Goal: Task Accomplishment & Management: Complete application form

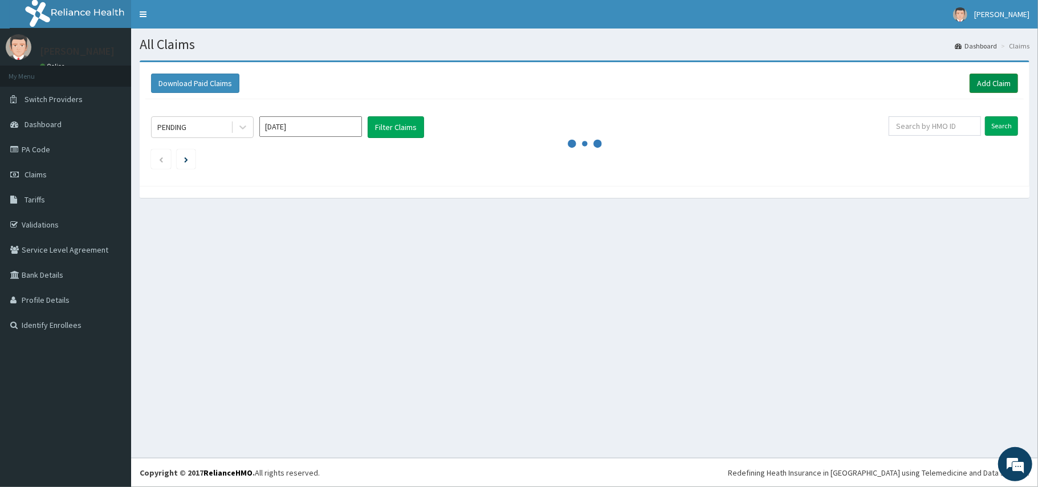
click at [992, 81] on link "Add Claim" at bounding box center [994, 83] width 48 height 19
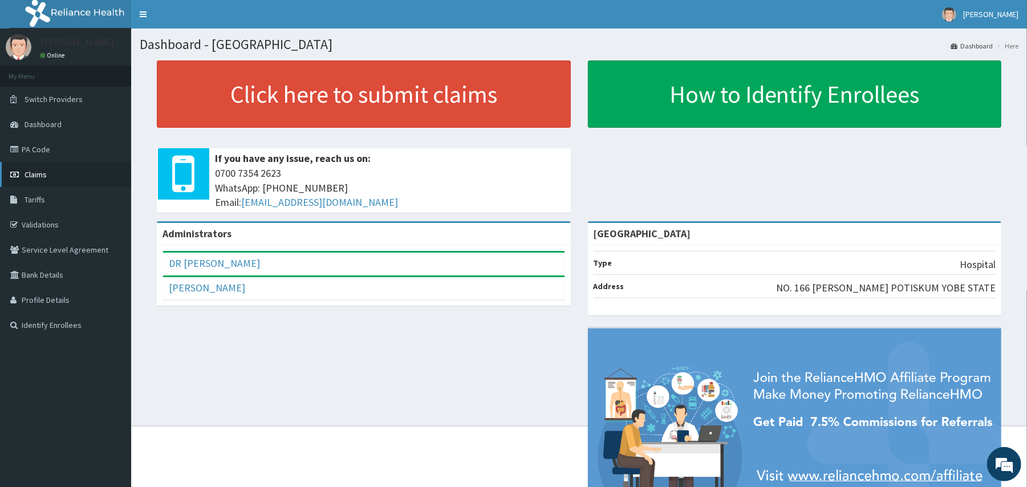
click at [64, 177] on link "Claims" at bounding box center [65, 174] width 131 height 25
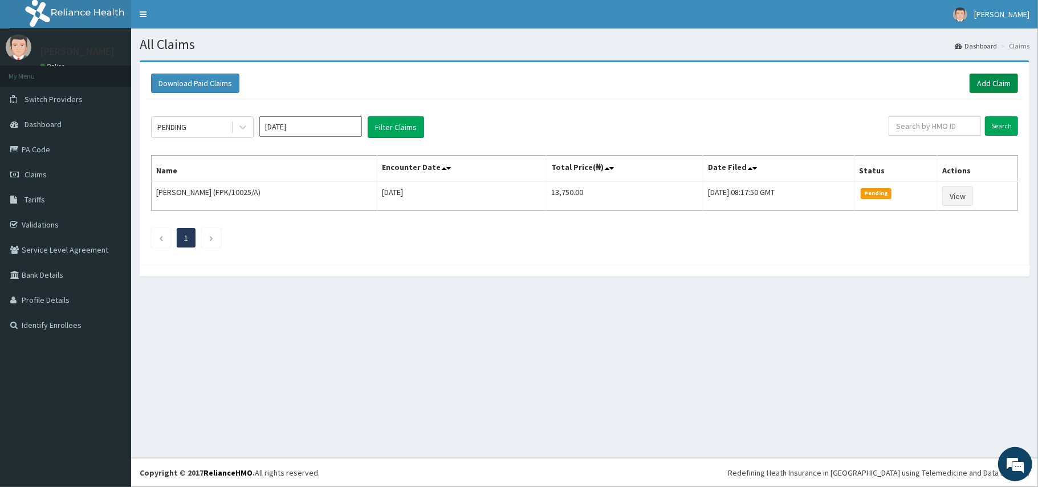
click at [1011, 83] on link "Add Claim" at bounding box center [994, 83] width 48 height 19
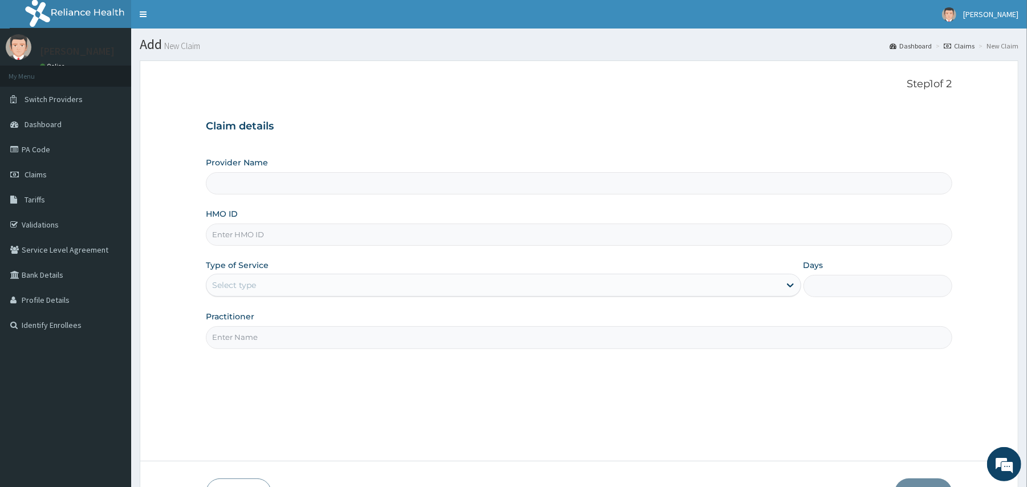
type input "[GEOGRAPHIC_DATA]"
click at [465, 229] on input "HMO ID" at bounding box center [579, 234] width 746 height 22
type input "XIA/10636/A"
click at [318, 312] on div "Practitioner" at bounding box center [579, 330] width 746 height 38
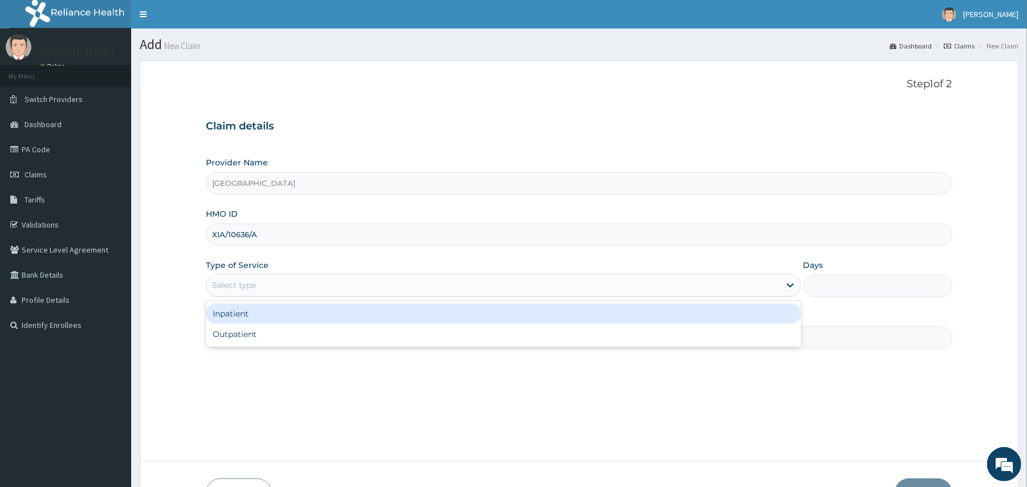
click at [329, 294] on div "Select type" at bounding box center [492, 285] width 573 height 18
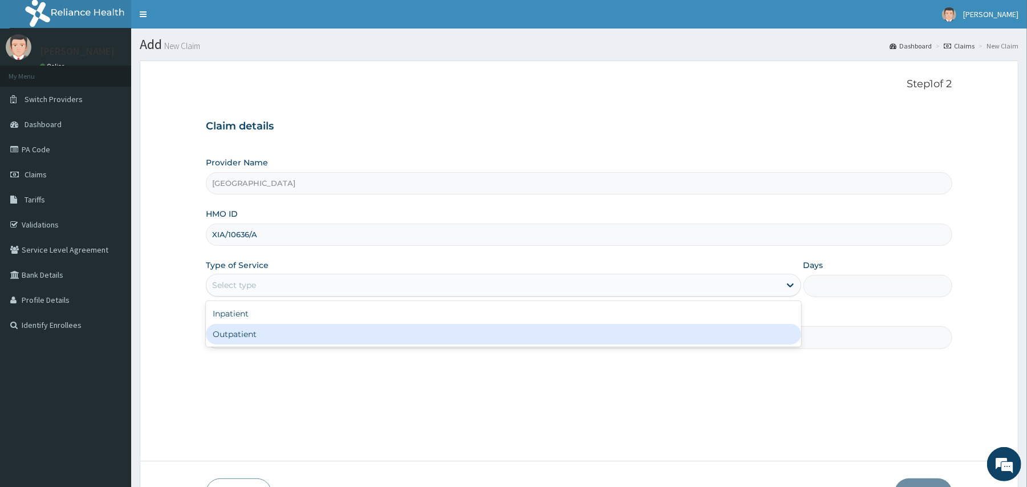
click at [336, 335] on div "Outpatient" at bounding box center [503, 334] width 595 height 21
type input "1"
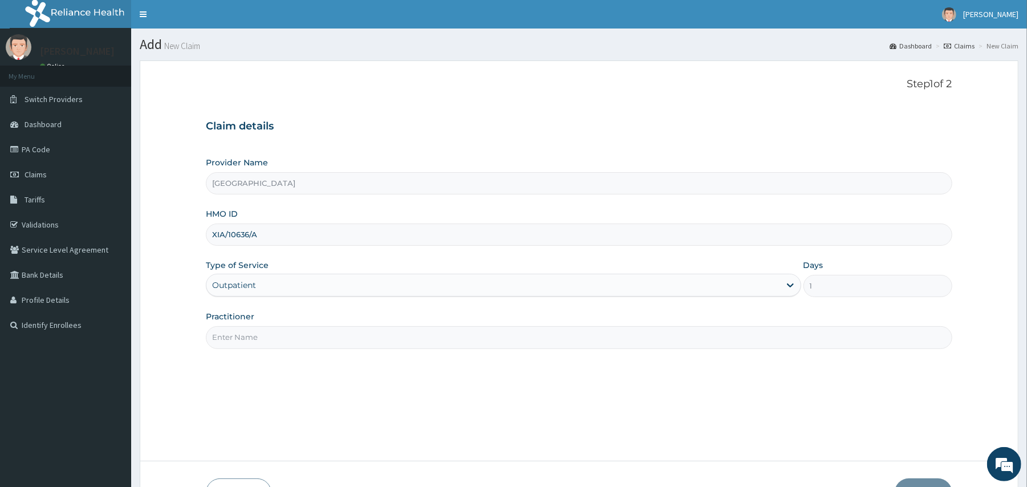
click at [350, 343] on input "Practitioner" at bounding box center [579, 337] width 746 height 22
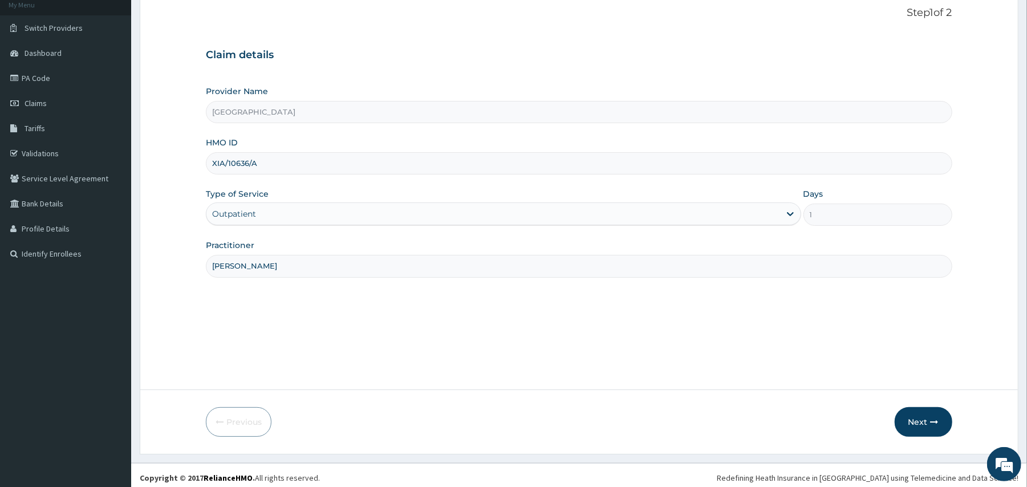
scroll to position [76, 0]
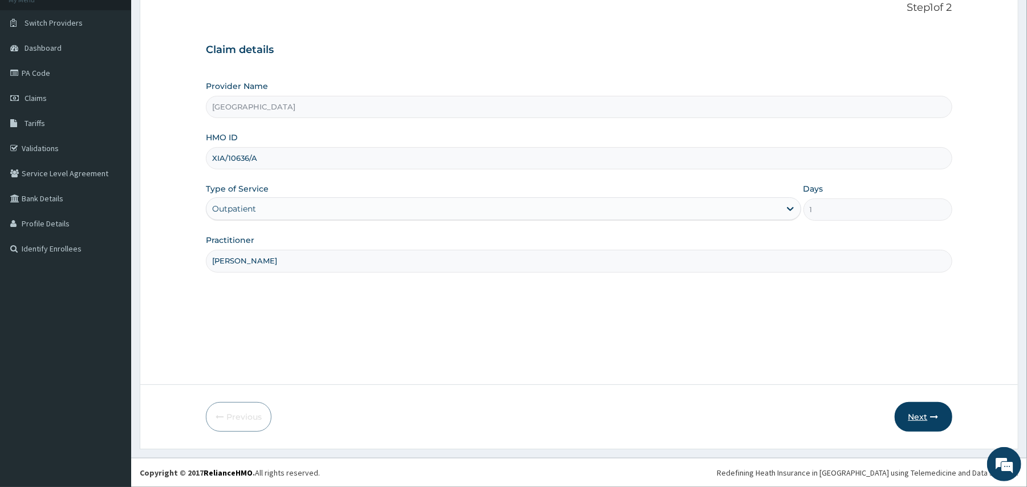
type input "DR MOHD BADEJO"
click at [924, 422] on button "Next" at bounding box center [923, 417] width 58 height 30
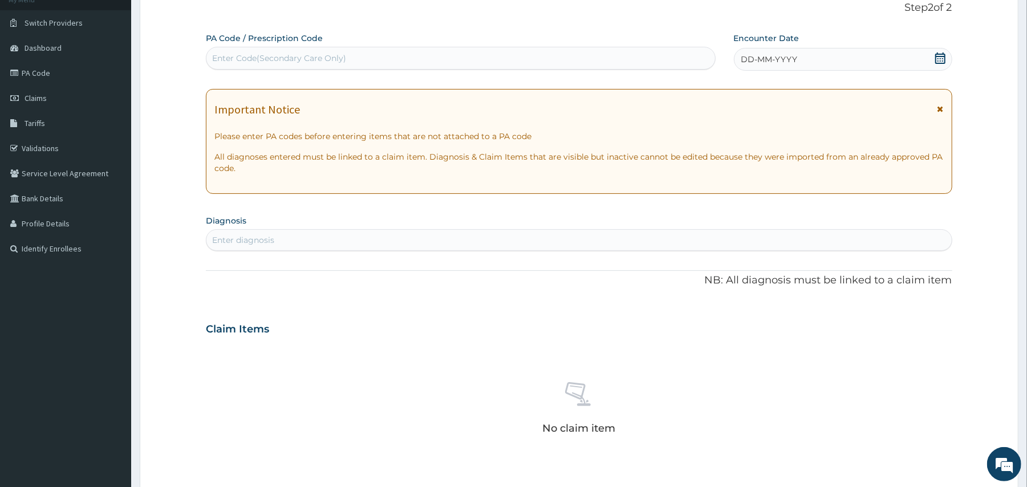
click at [938, 107] on icon at bounding box center [940, 109] width 6 height 8
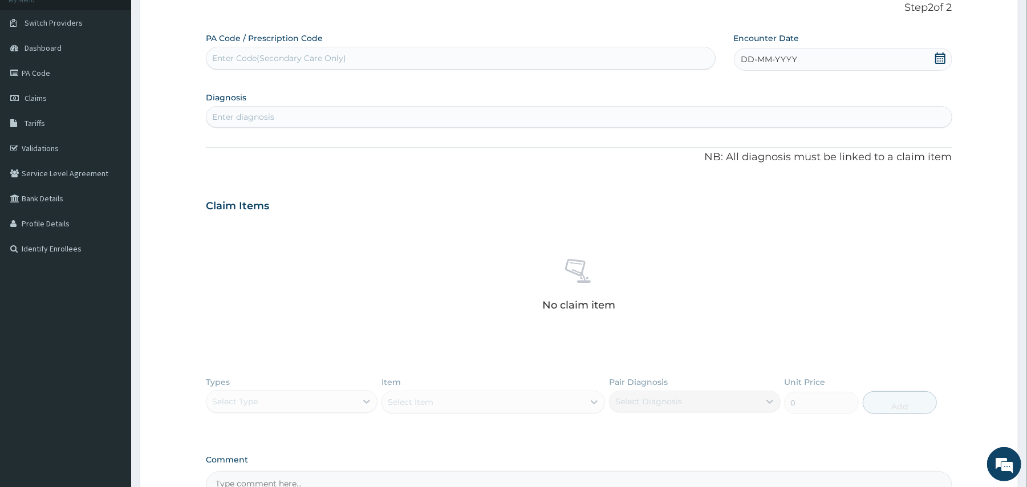
click at [942, 62] on icon at bounding box center [940, 57] width 10 height 11
click at [814, 124] on div "5" at bounding box center [816, 129] width 17 height 17
click at [499, 66] on div "Enter Code(Secondary Care Only)" at bounding box center [460, 58] width 508 height 18
click at [473, 123] on div "Enter diagnosis" at bounding box center [578, 117] width 744 height 18
type input "MALAR"
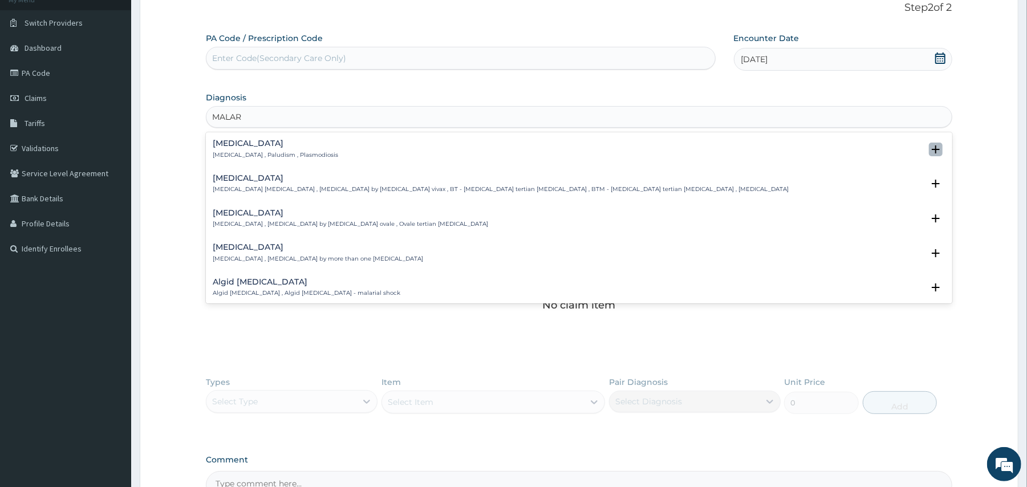
click at [929, 145] on icon "open select status" at bounding box center [936, 150] width 14 height 14
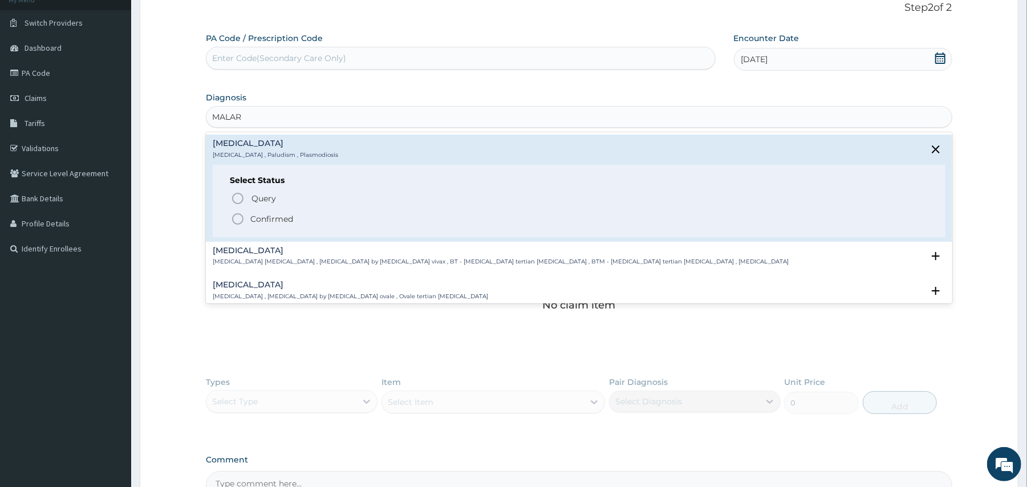
click at [242, 215] on circle "status option filled" at bounding box center [238, 219] width 10 height 10
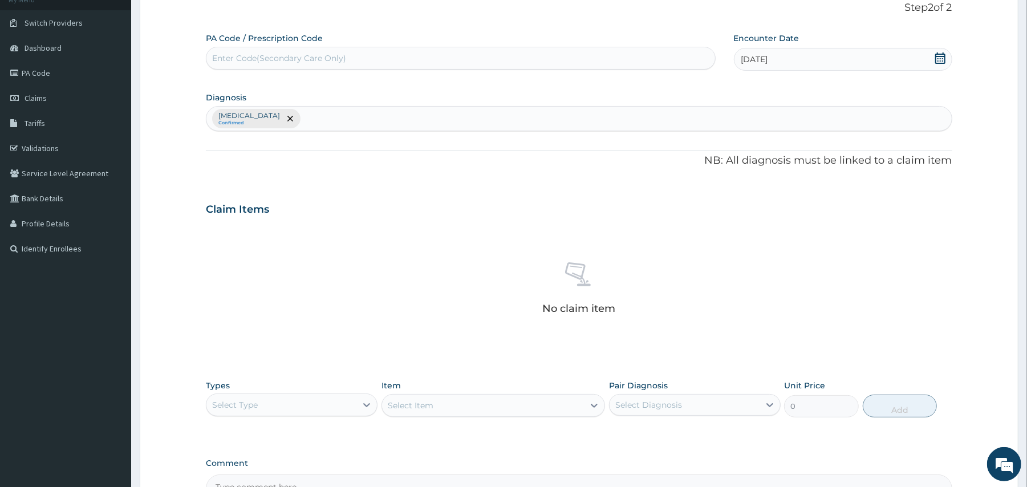
type input "J"
type input "RTI"
click at [934, 153] on icon "open select status" at bounding box center [935, 152] width 8 height 8
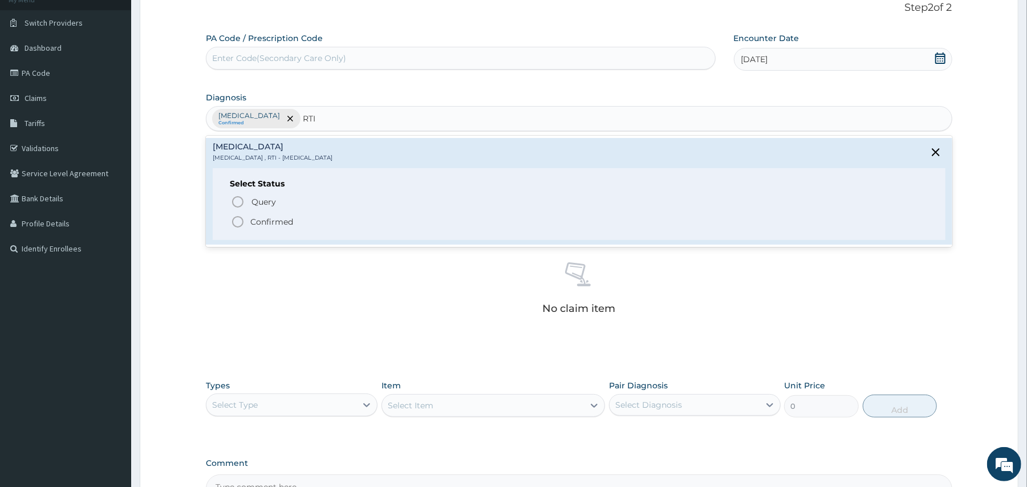
click at [238, 218] on icon "status option filled" at bounding box center [238, 222] width 14 height 14
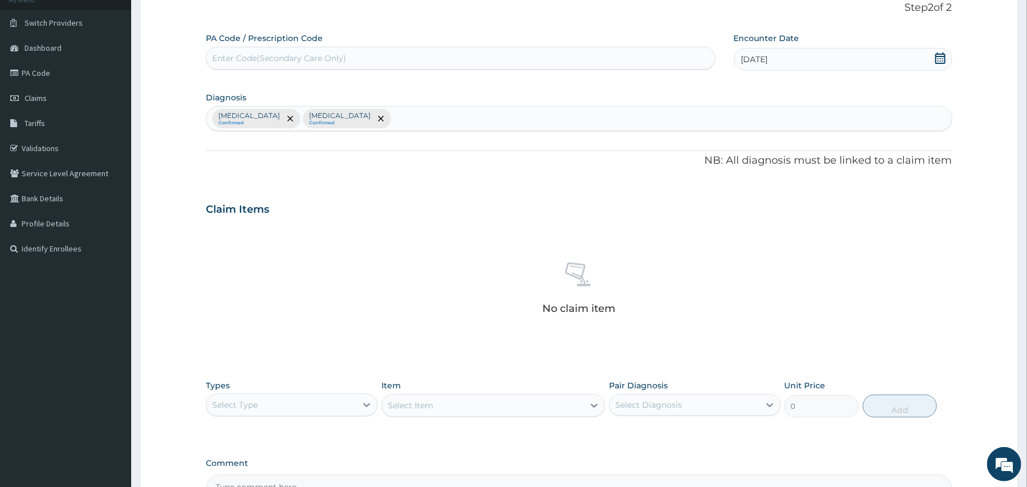
scroll to position [213, 0]
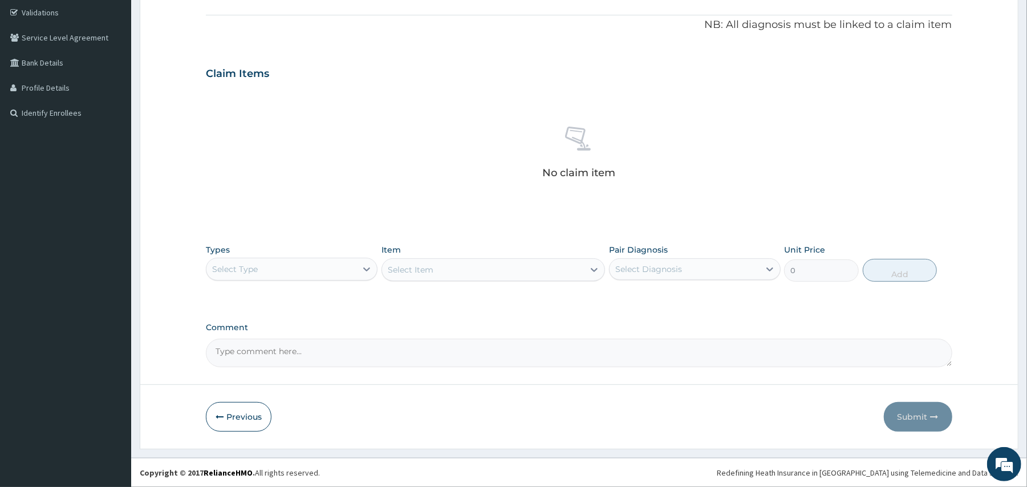
click at [317, 267] on div "Select Type" at bounding box center [281, 269] width 150 height 18
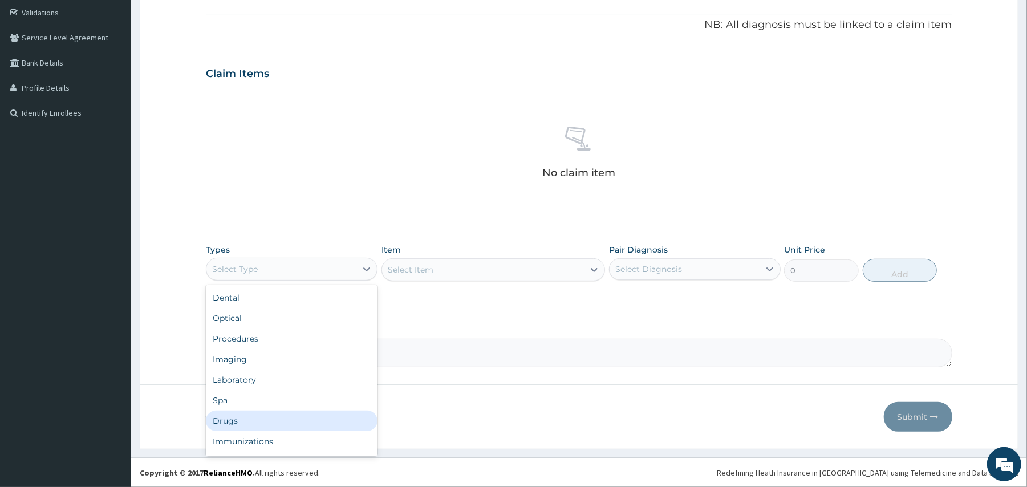
click at [291, 418] on div "Drugs" at bounding box center [292, 420] width 172 height 21
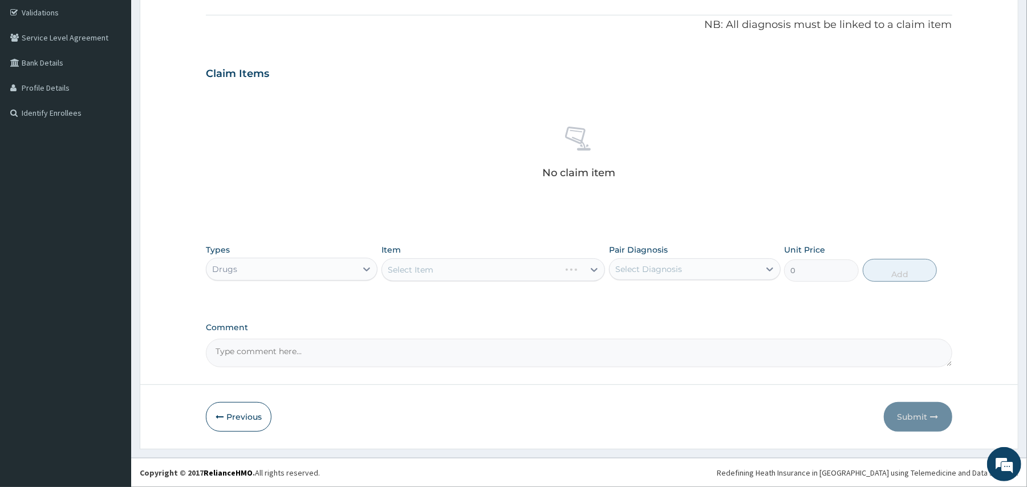
click at [421, 264] on div "Select Item" at bounding box center [492, 269] width 223 height 23
click at [473, 244] on div "Item Select Item" at bounding box center [492, 263] width 223 height 38
click at [483, 261] on div "Select Item" at bounding box center [483, 269] width 202 height 18
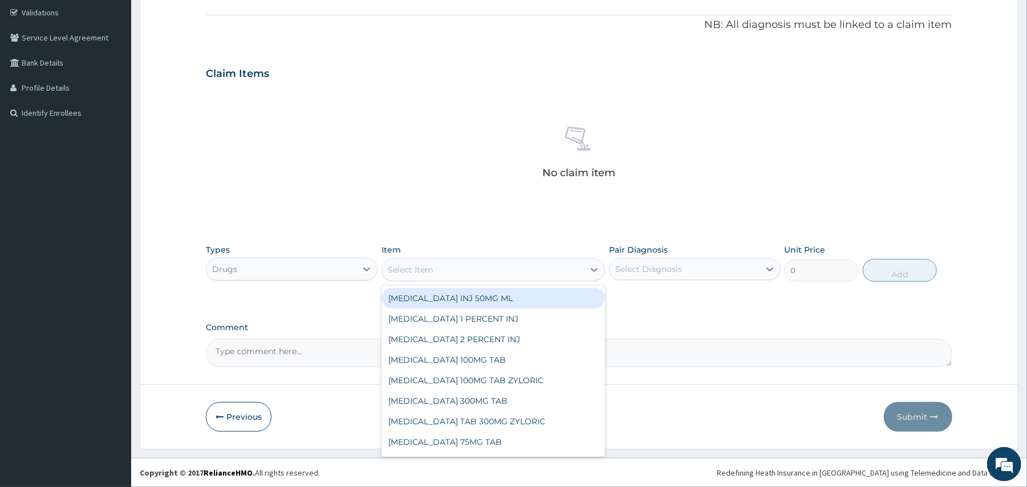
click at [568, 215] on div "No claim item" at bounding box center [579, 154] width 746 height 131
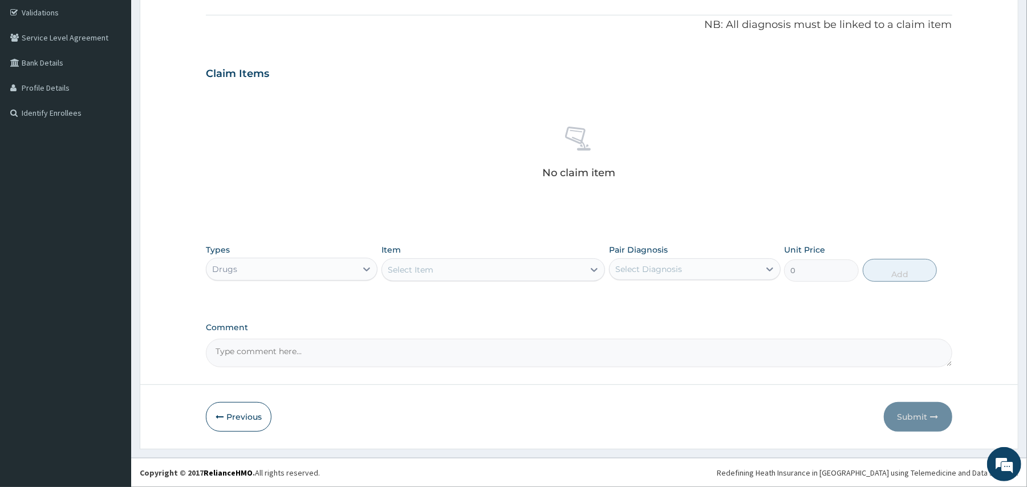
click at [541, 266] on div "Select Item" at bounding box center [483, 269] width 202 height 18
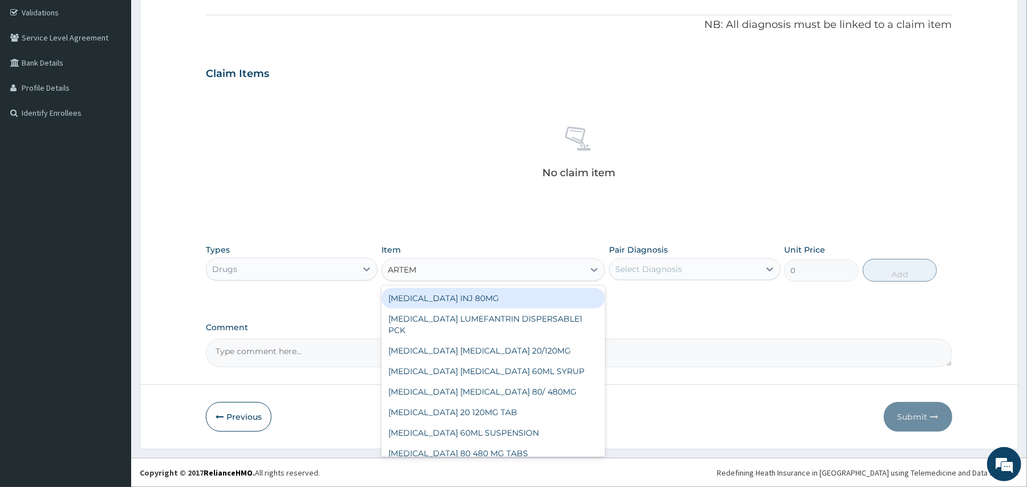
type input "ARTEME"
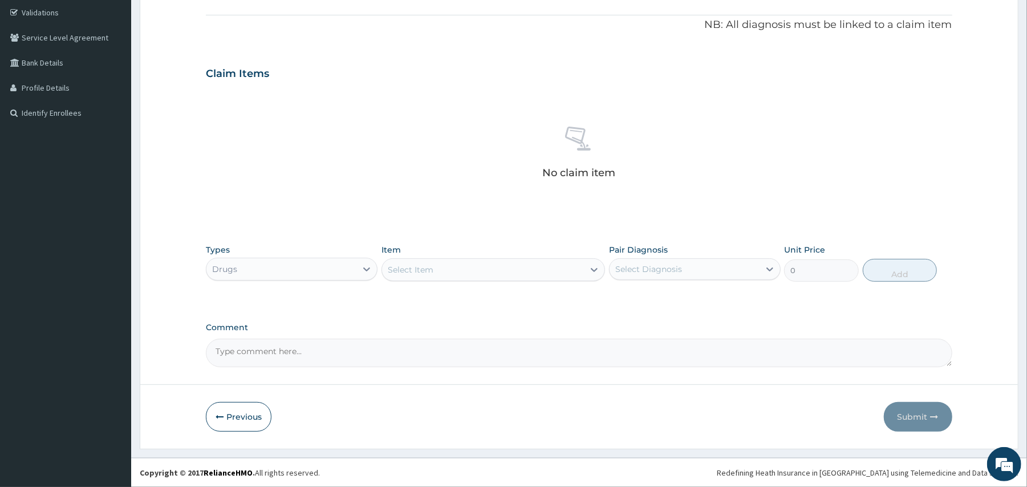
click at [518, 267] on div "Select Item" at bounding box center [483, 269] width 202 height 18
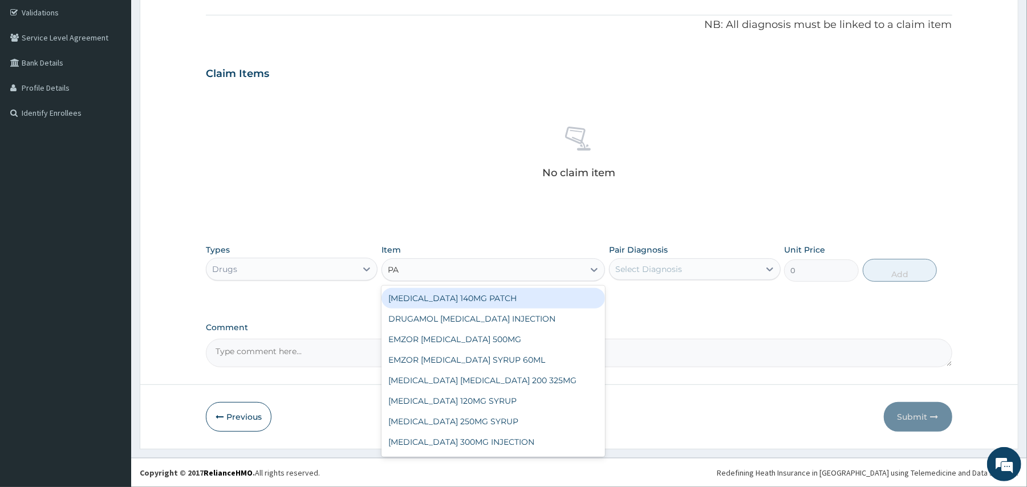
type input "PAL"
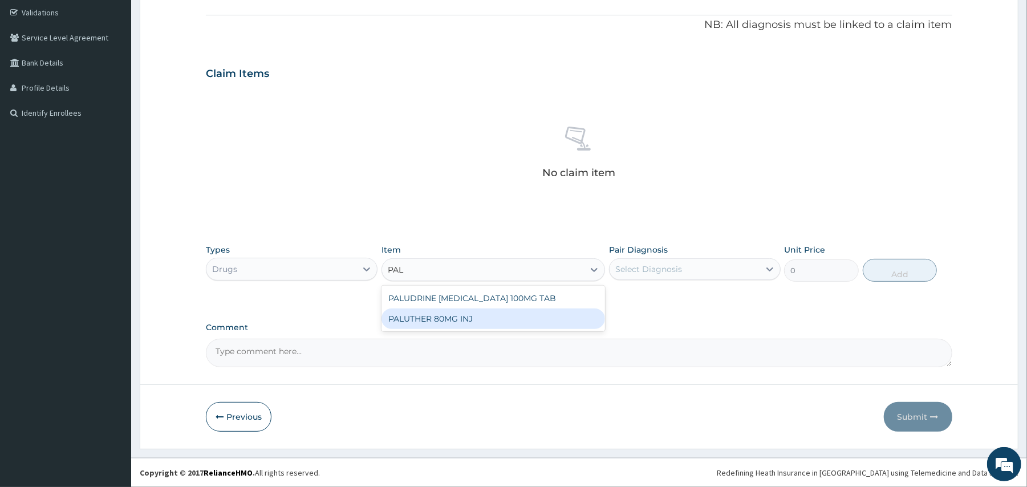
click at [495, 319] on div "PALUTHER 80MG INJ" at bounding box center [492, 318] width 223 height 21
type input "850"
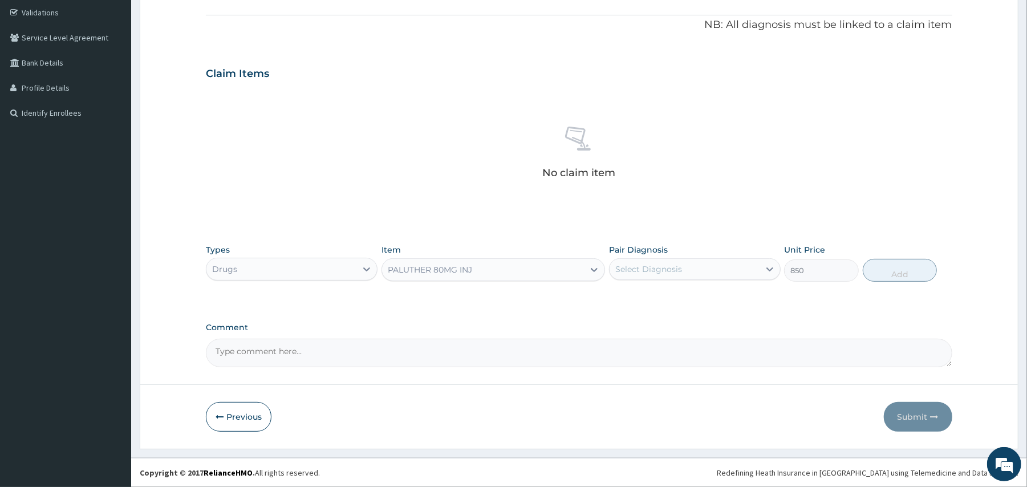
click at [690, 262] on div "Select Diagnosis" at bounding box center [684, 269] width 150 height 18
click at [616, 295] on input "checkbox" at bounding box center [619, 297] width 7 height 7
checkbox input "true"
click at [882, 275] on button "Add" at bounding box center [899, 270] width 75 height 23
type input "0"
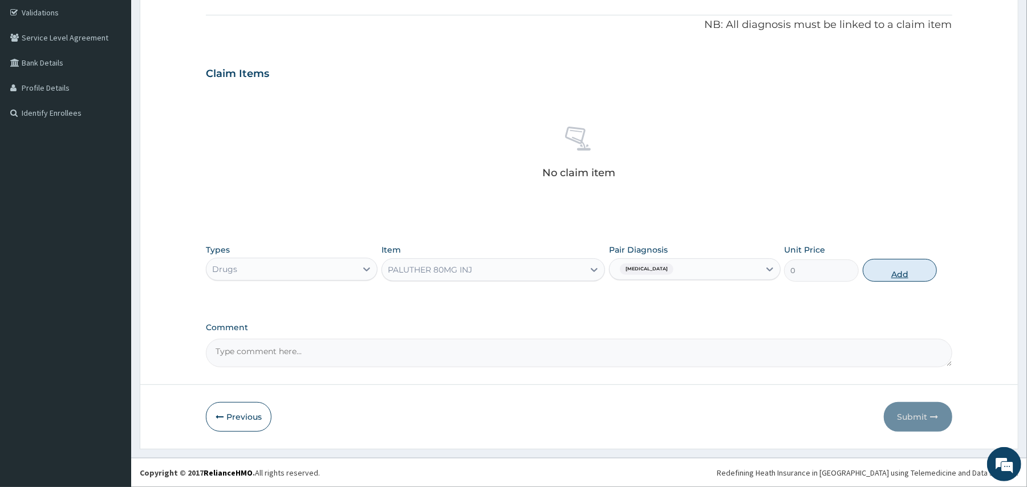
scroll to position [158, 0]
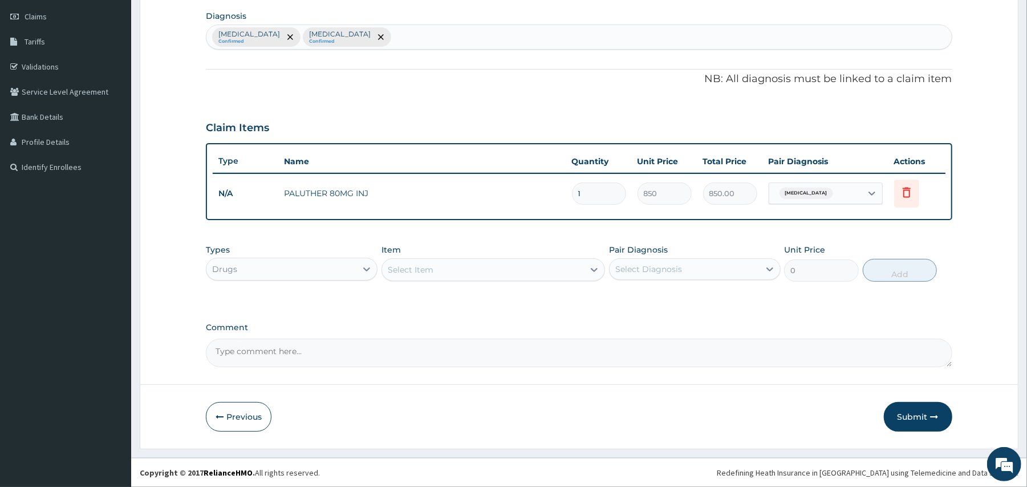
type input "0.00"
type input "6"
type input "5100.00"
type input "6"
click at [443, 280] on div "Item Select Item" at bounding box center [492, 263] width 223 height 38
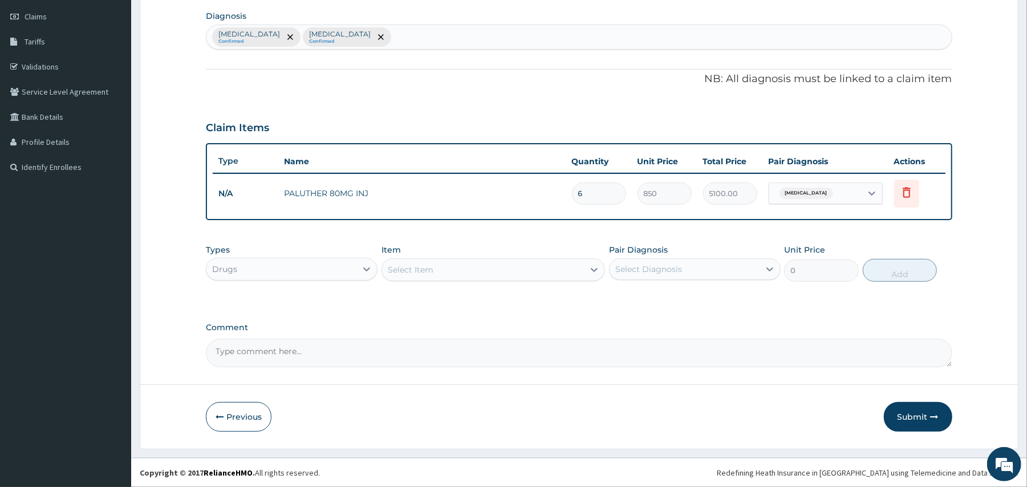
click at [443, 272] on div "Select Item" at bounding box center [483, 269] width 202 height 18
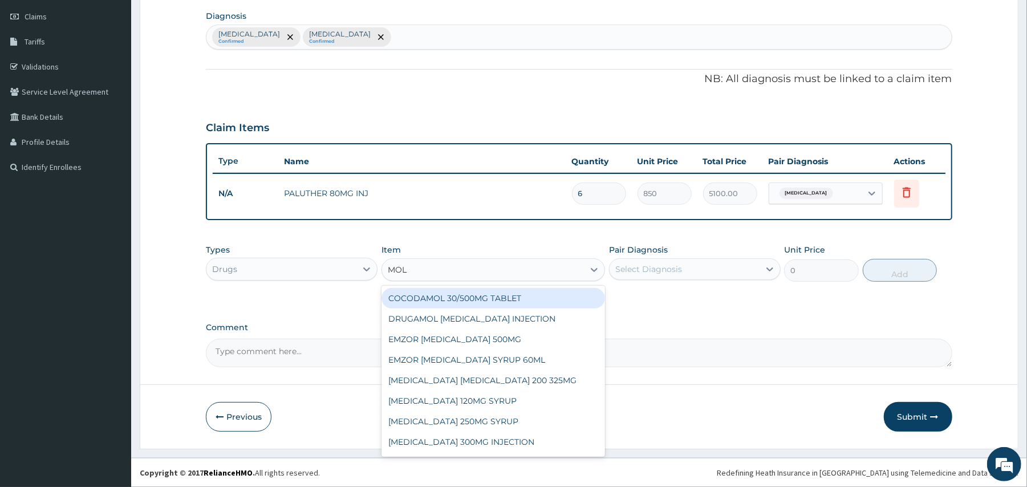
type input "MOL 5"
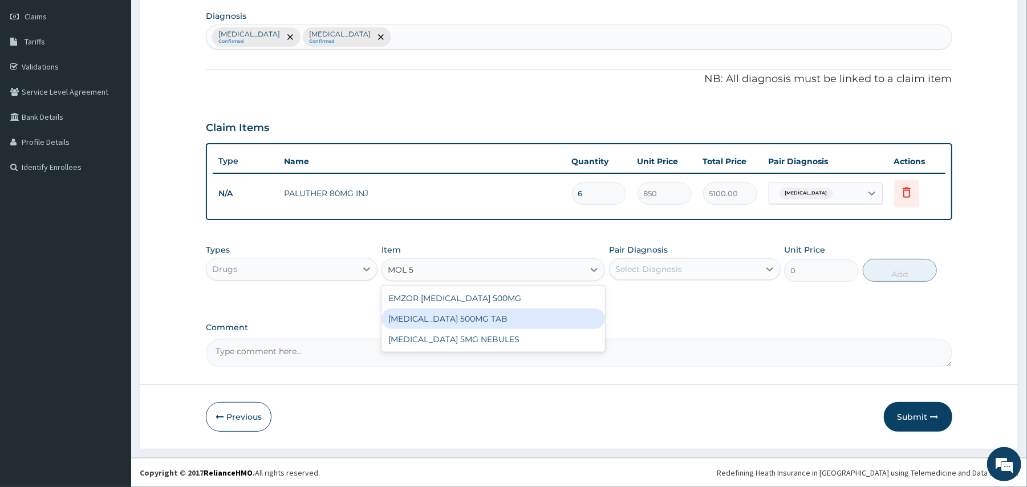
click at [458, 320] on div "PARACETAMOL 500MG TAB" at bounding box center [492, 318] width 223 height 21
type input "350"
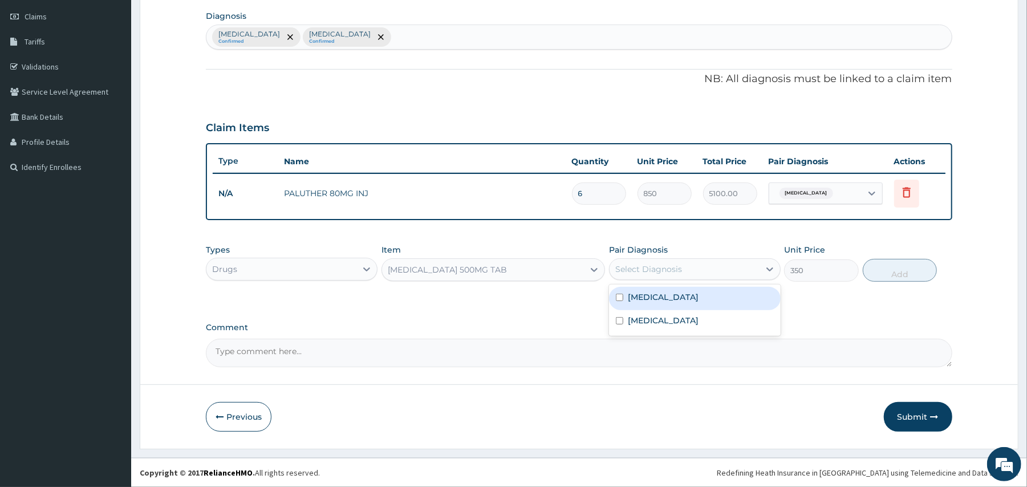
click at [625, 272] on div "Select Diagnosis" at bounding box center [648, 268] width 67 height 11
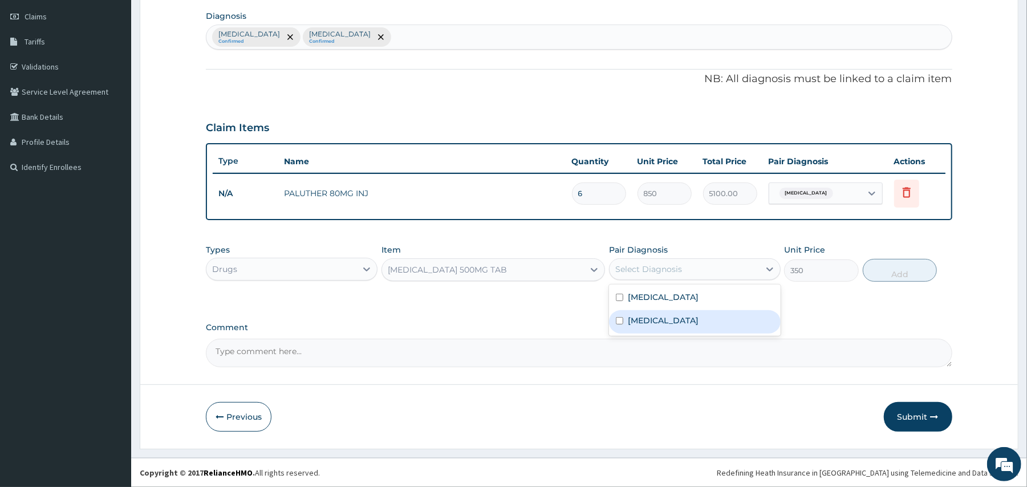
click at [621, 315] on div "Respiratory tract infection" at bounding box center [695, 321] width 172 height 23
checkbox input "true"
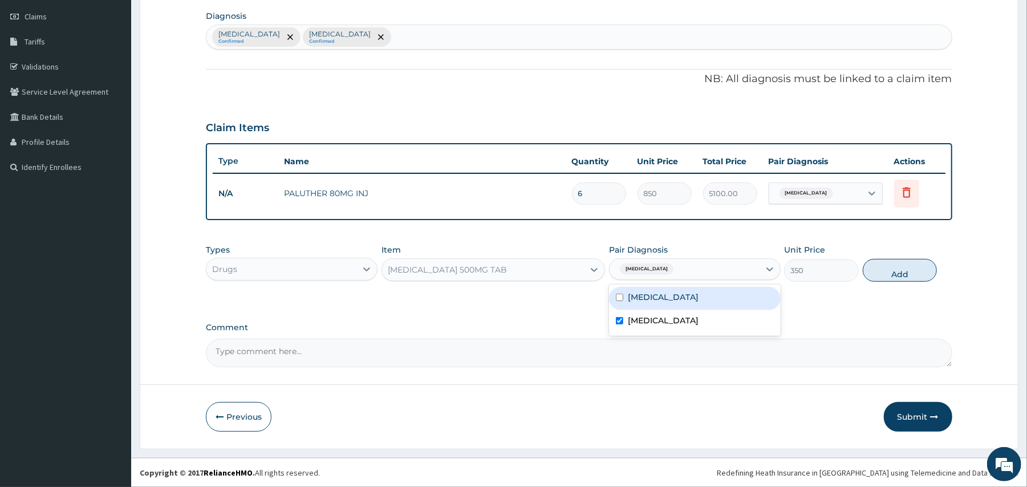
click at [621, 299] on input "checkbox" at bounding box center [619, 297] width 7 height 7
checkbox input "true"
click at [903, 269] on button "Add" at bounding box center [899, 270] width 75 height 23
type input "0"
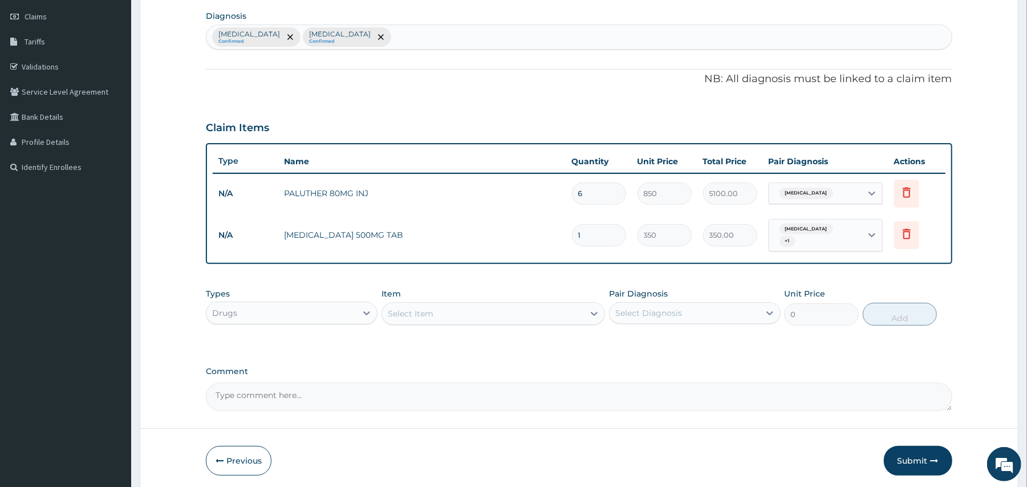
type input "18"
type input "6300.00"
type input "18"
click at [471, 315] on div "Select Item" at bounding box center [483, 313] width 202 height 18
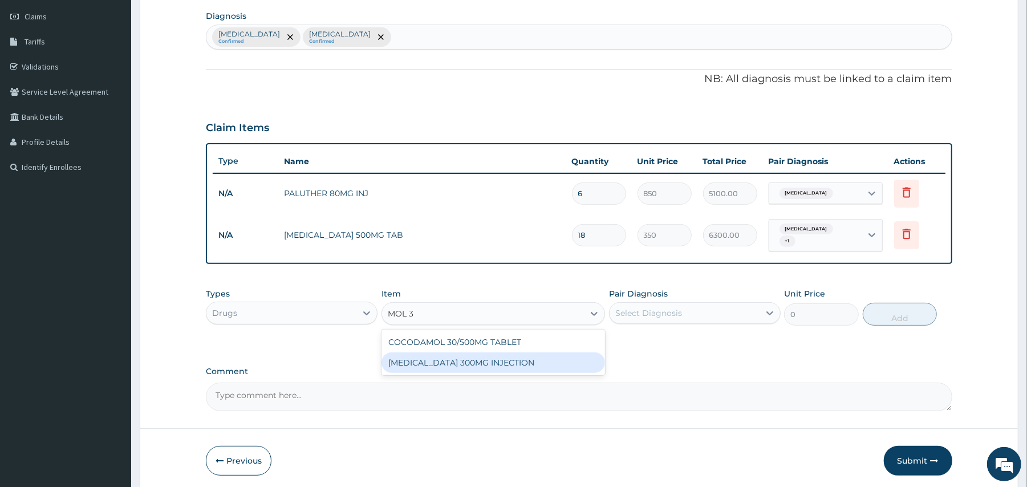
type input "MOL 3"
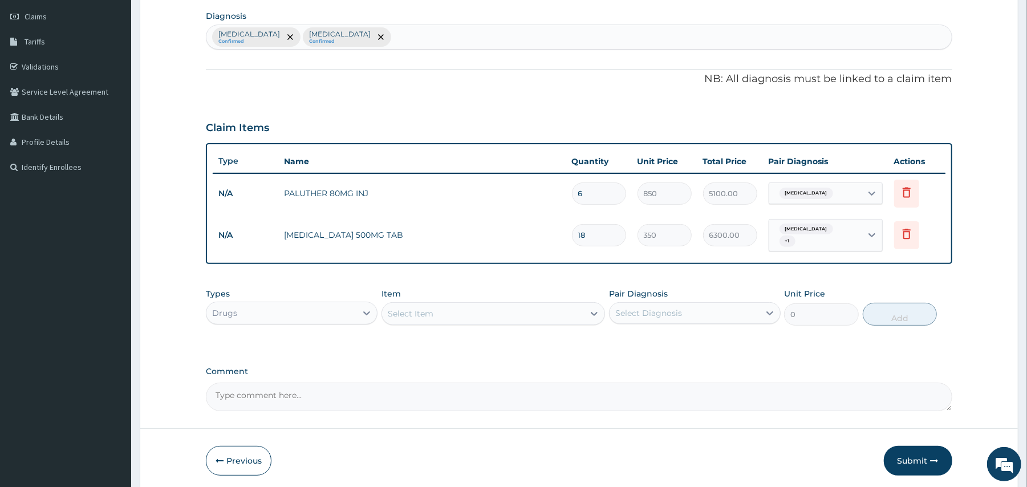
click at [540, 302] on div "Select Item" at bounding box center [492, 313] width 223 height 23
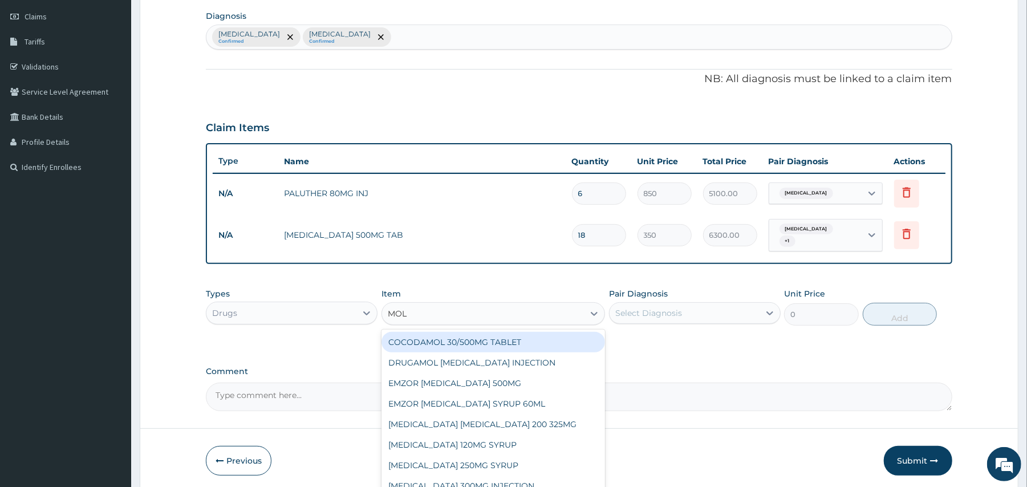
type input "MOL 3"
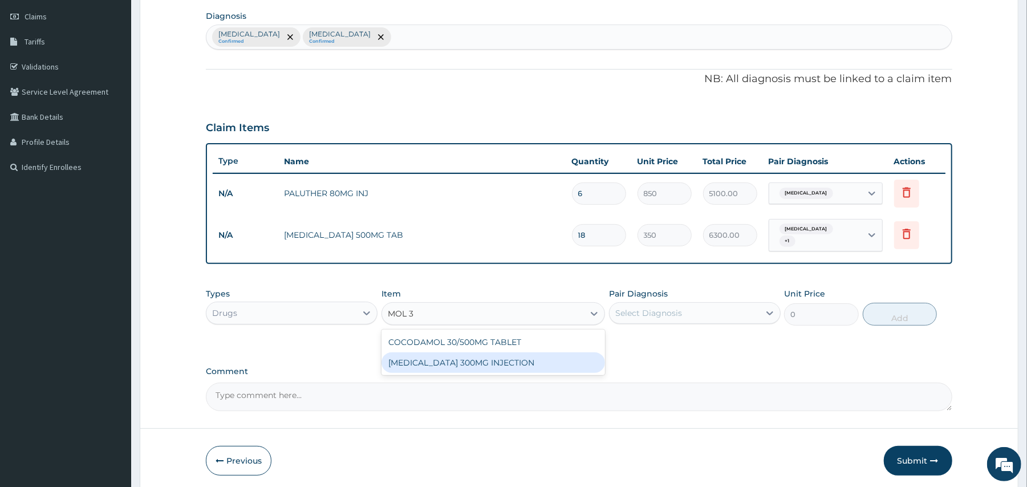
click at [531, 361] on div "PARACETAMOL 300MG INJECTION" at bounding box center [492, 362] width 223 height 21
type input "300"
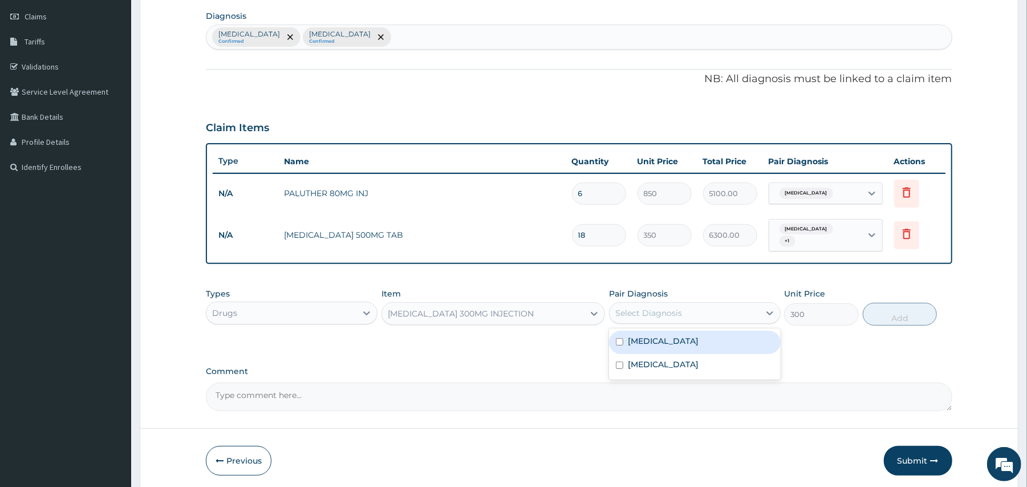
click at [625, 313] on div "Select Diagnosis" at bounding box center [648, 312] width 67 height 11
click at [619, 345] on input "checkbox" at bounding box center [619, 341] width 7 height 7
checkbox input "true"
click at [898, 318] on button "Add" at bounding box center [899, 314] width 75 height 23
type input "0"
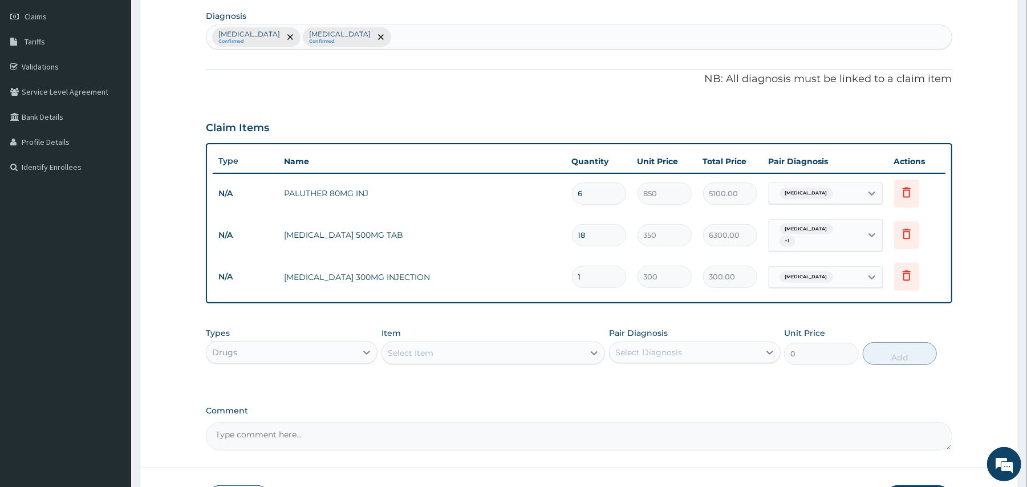
click at [540, 355] on div "Select Item" at bounding box center [483, 353] width 202 height 18
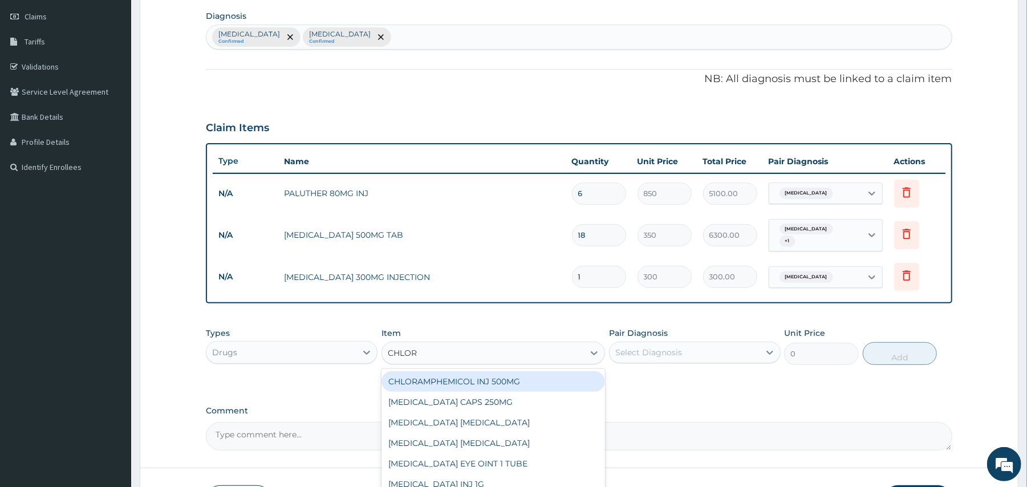
type input "CHLORP"
click at [537, 374] on div "CHLORPHENIRAMINE SYRUP PIRITON" at bounding box center [492, 381] width 223 height 21
type input "700"
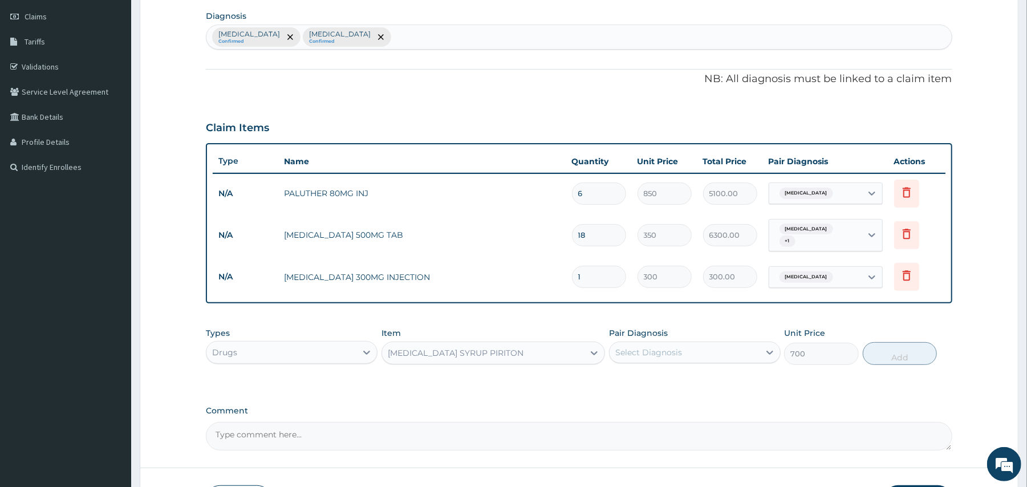
click at [658, 338] on label "Pair Diagnosis" at bounding box center [638, 332] width 59 height 11
click at [658, 348] on div "Select Diagnosis" at bounding box center [648, 352] width 67 height 11
click at [614, 386] on div "Malaria" at bounding box center [695, 381] width 172 height 23
click at [619, 385] on div "Malaria" at bounding box center [695, 381] width 172 height 23
checkbox input "false"
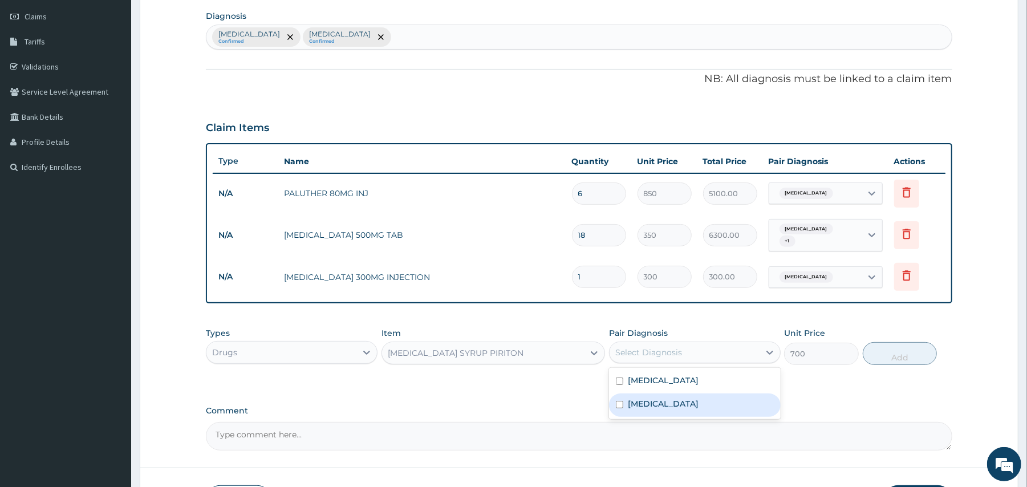
click at [619, 399] on div "Respiratory tract infection" at bounding box center [695, 404] width 172 height 23
checkbox input "true"
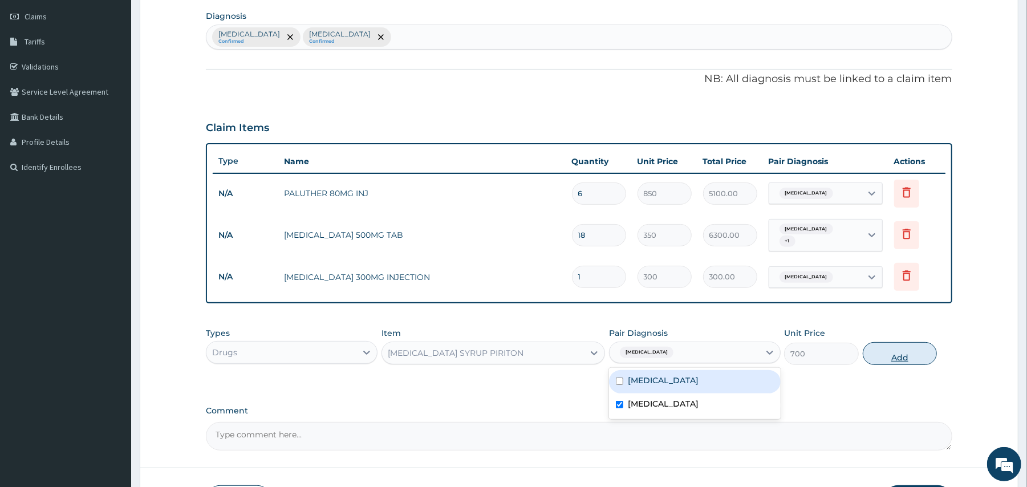
click at [874, 356] on button "Add" at bounding box center [899, 353] width 75 height 23
type input "0"
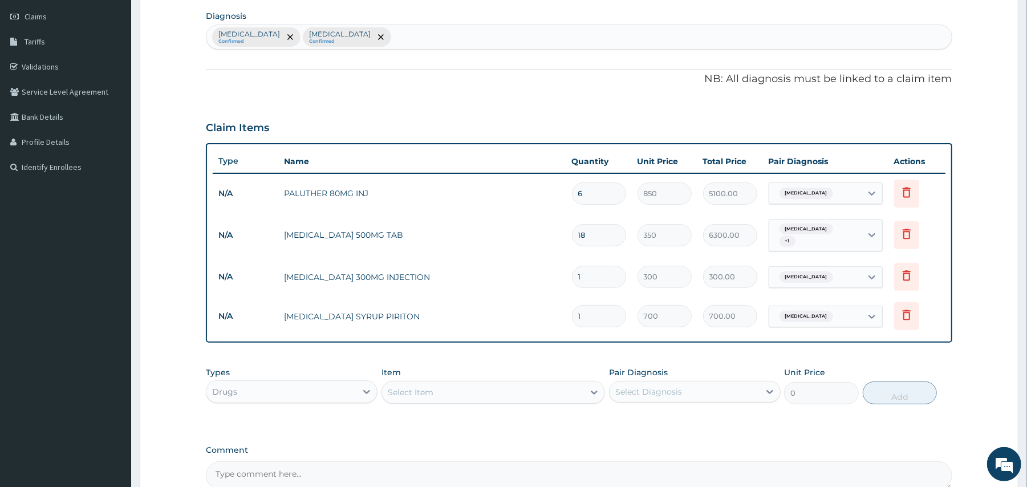
click at [457, 391] on div "Select Item" at bounding box center [483, 392] width 202 height 18
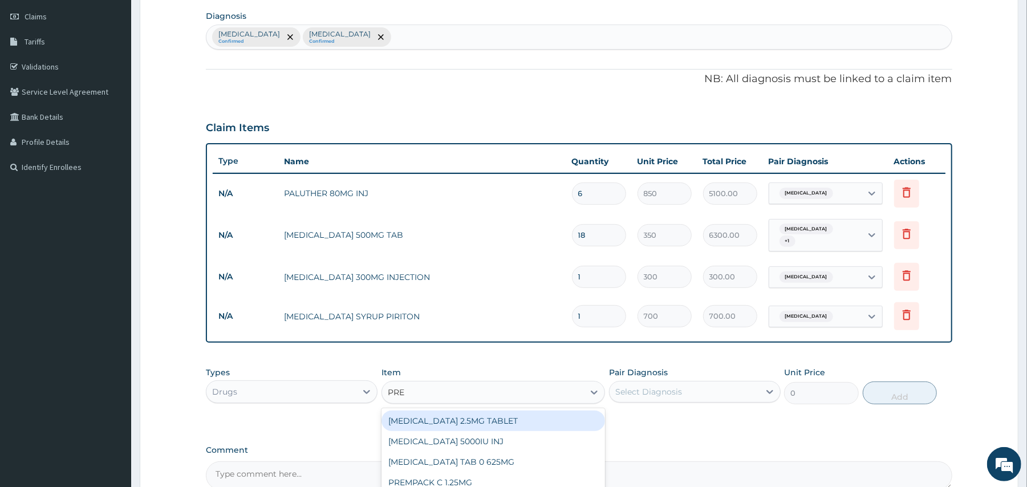
type input "PRED"
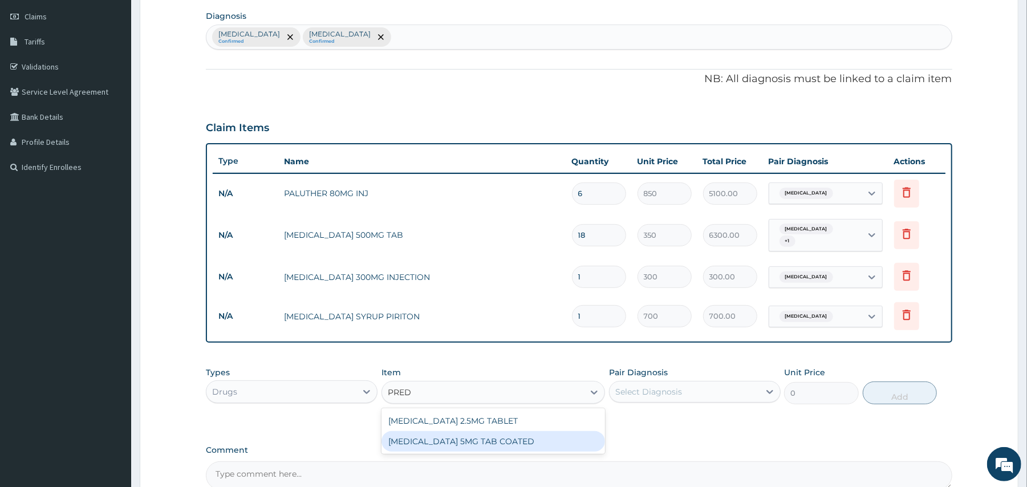
click at [508, 438] on div "PREDNISOLONE 5MG TAB COATED" at bounding box center [492, 441] width 223 height 21
type input "50"
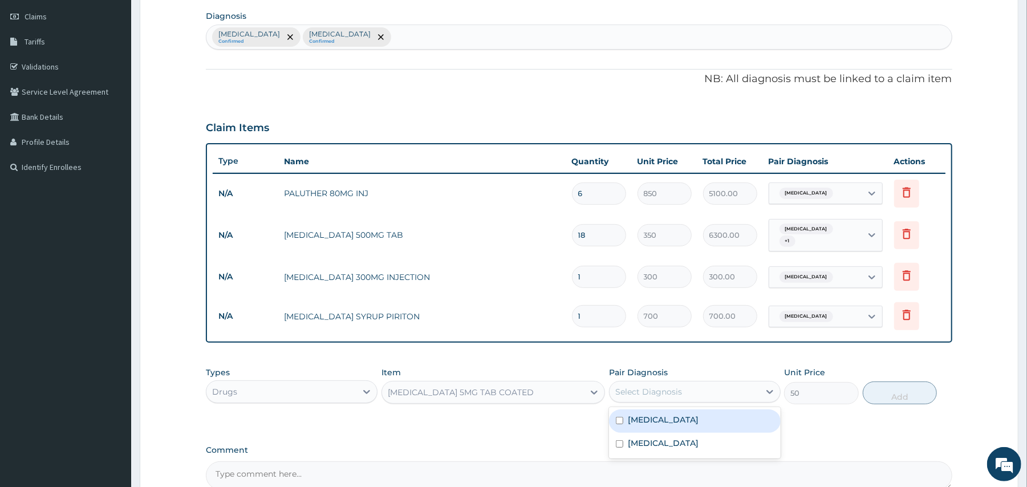
click at [646, 400] on div "Select Diagnosis" at bounding box center [684, 391] width 150 height 18
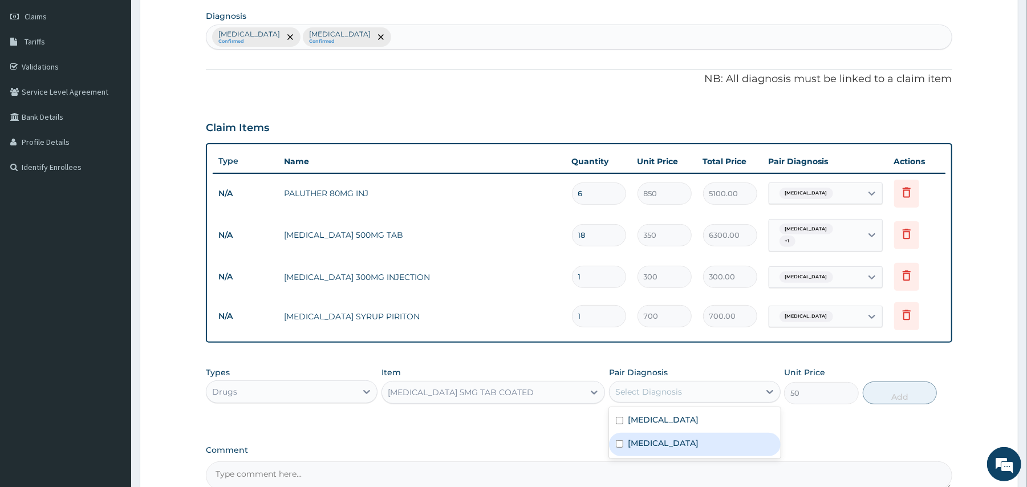
click at [623, 454] on div "Respiratory tract infection" at bounding box center [695, 444] width 172 height 23
checkbox input "true"
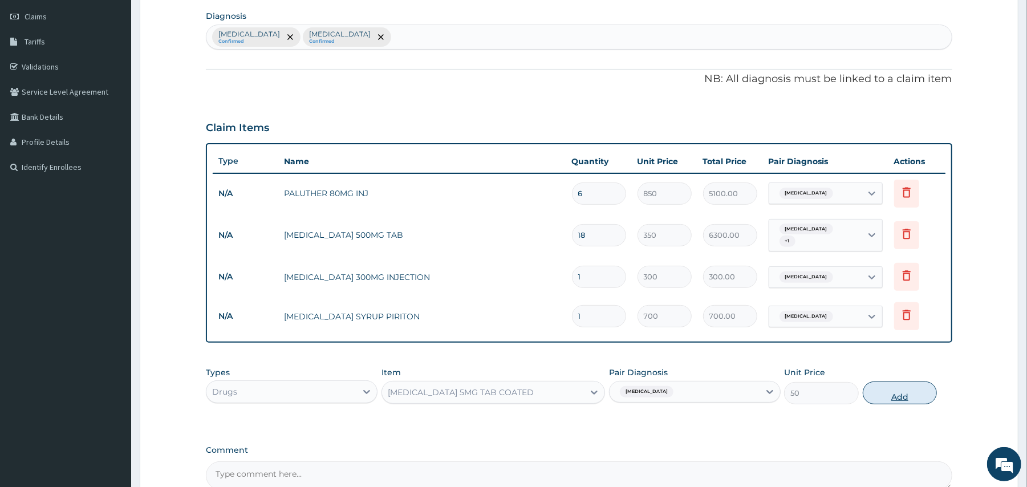
click at [908, 396] on button "Add" at bounding box center [899, 392] width 75 height 23
type input "0"
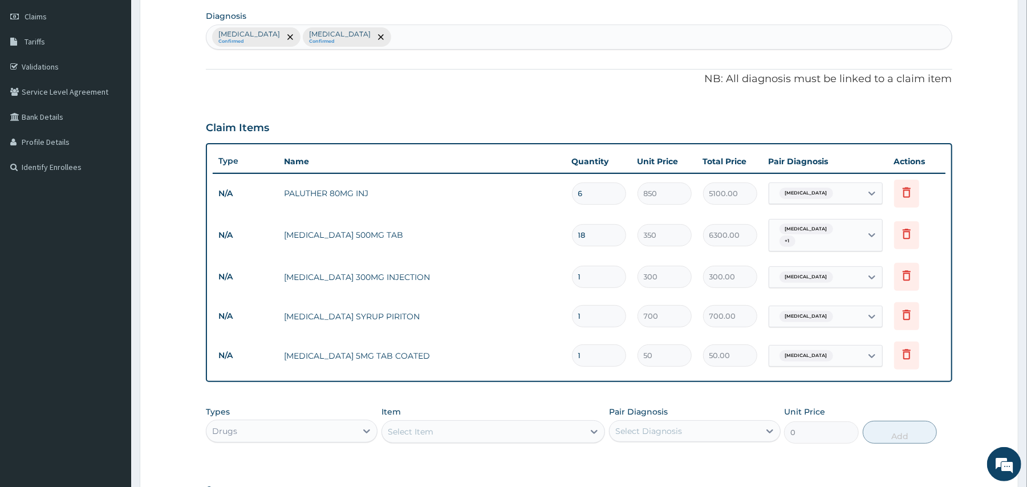
click at [599, 356] on input "1" at bounding box center [599, 355] width 54 height 22
type input "15"
type input "750.00"
type input "15"
click at [593, 323] on input "1" at bounding box center [599, 316] width 54 height 22
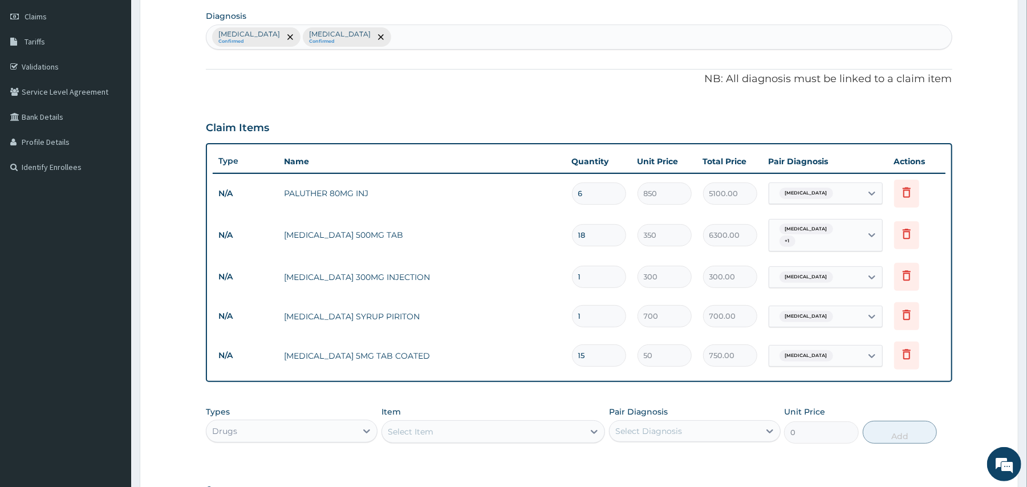
click at [611, 274] on input "1" at bounding box center [599, 277] width 54 height 22
type input "0.00"
type input "2"
type input "600.00"
type input "2"
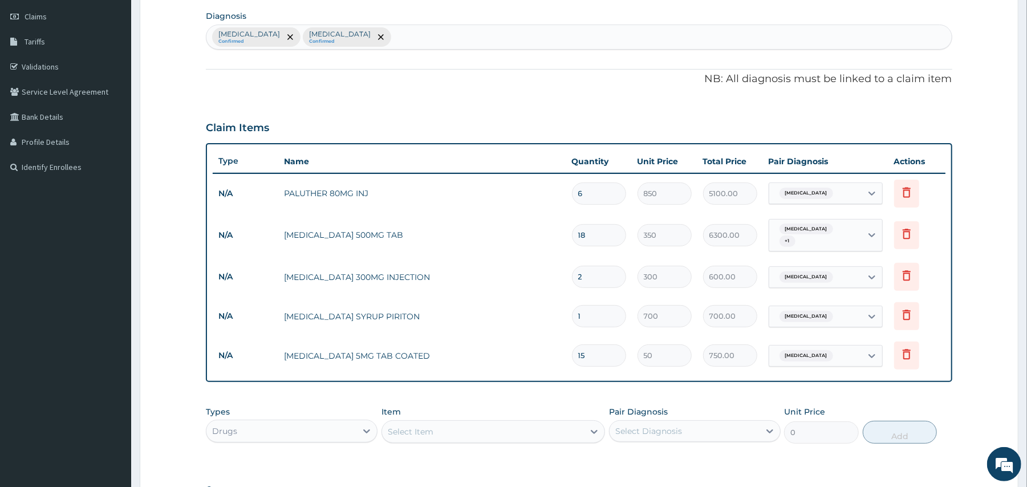
click at [320, 438] on div "Drugs" at bounding box center [281, 431] width 150 height 18
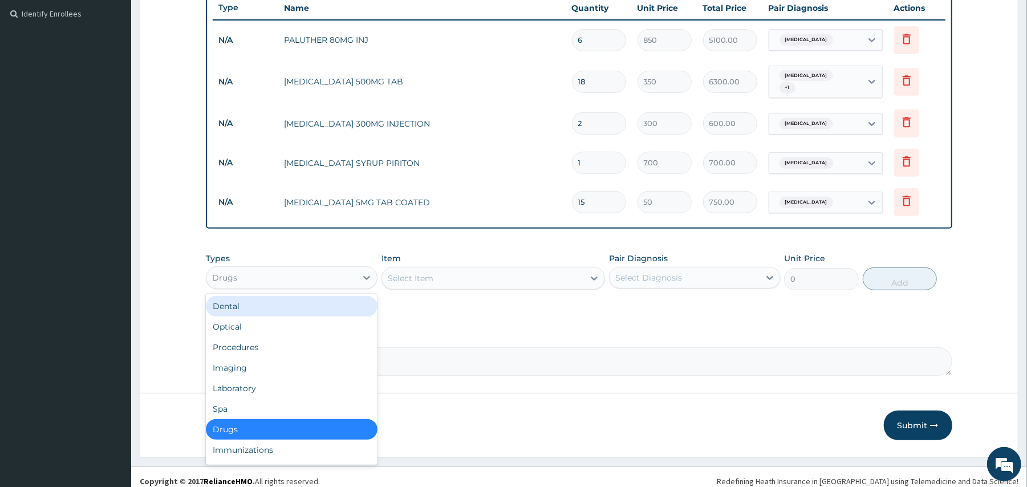
scroll to position [320, 0]
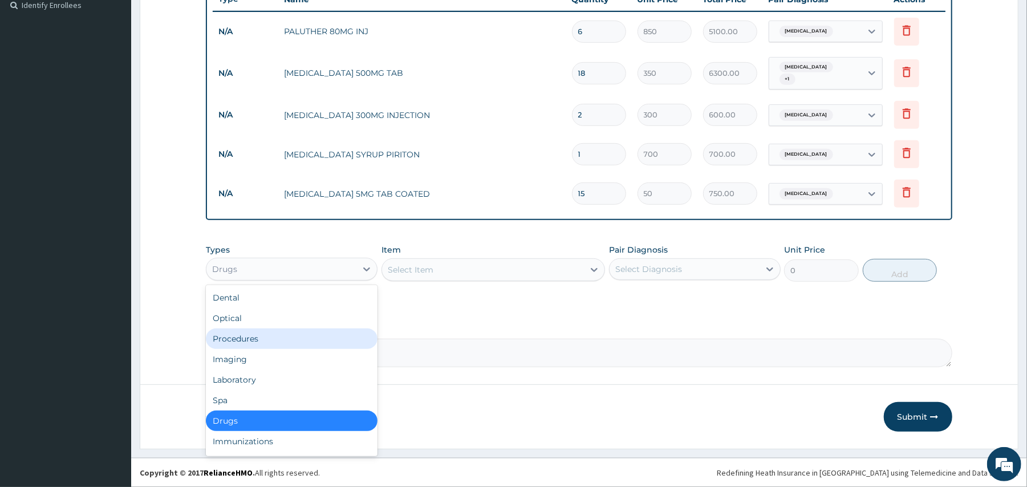
click at [349, 332] on div "Procedures" at bounding box center [292, 338] width 172 height 21
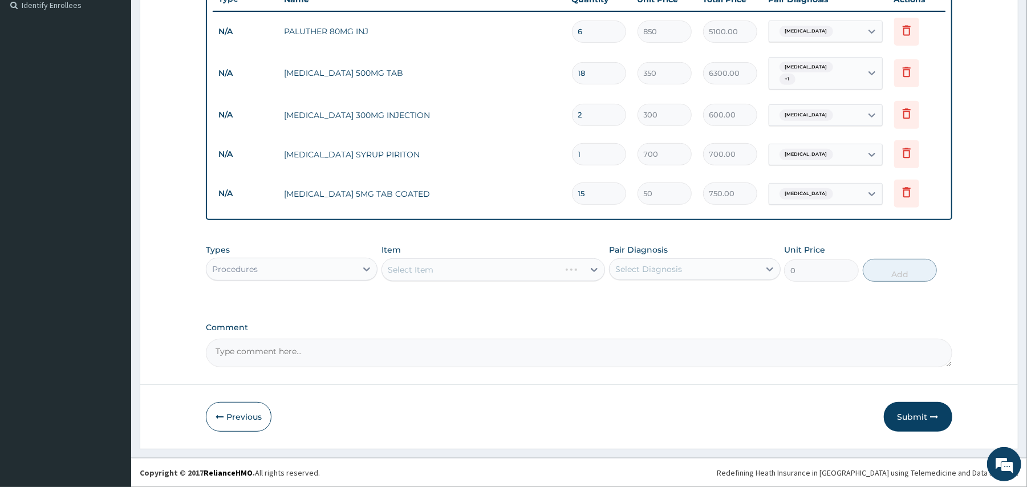
click at [423, 272] on div "Select Item" at bounding box center [492, 269] width 223 height 23
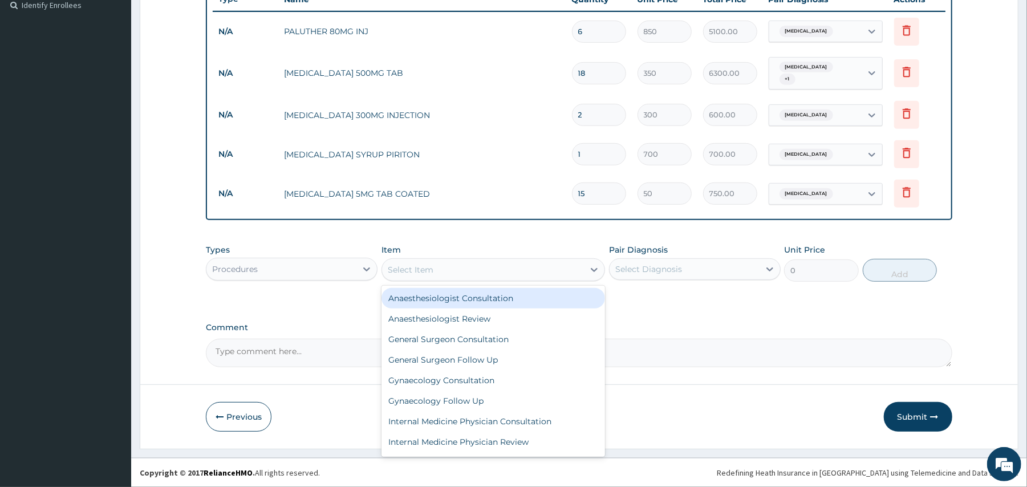
click at [423, 272] on div "Select Item" at bounding box center [411, 269] width 46 height 11
type input "GP"
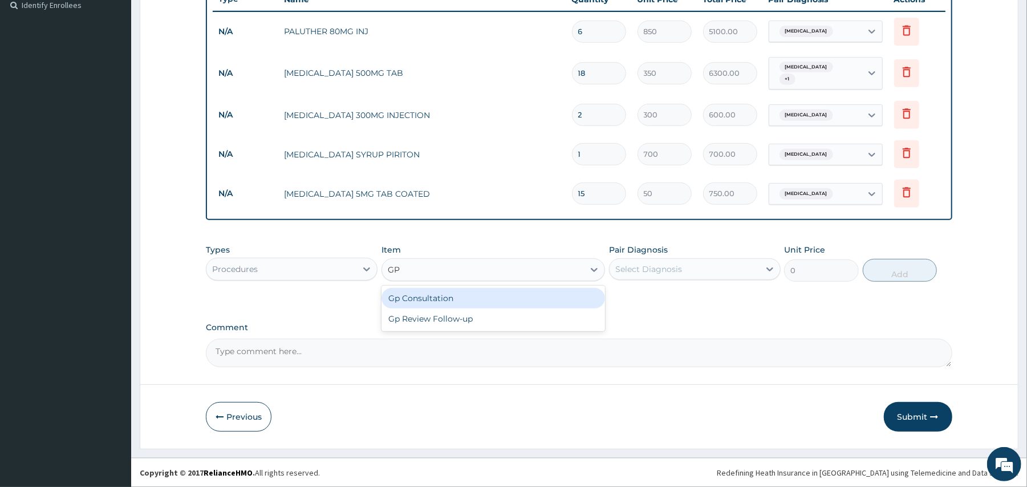
click at [432, 298] on div "Gp Consultation" at bounding box center [492, 298] width 223 height 21
type input "2000"
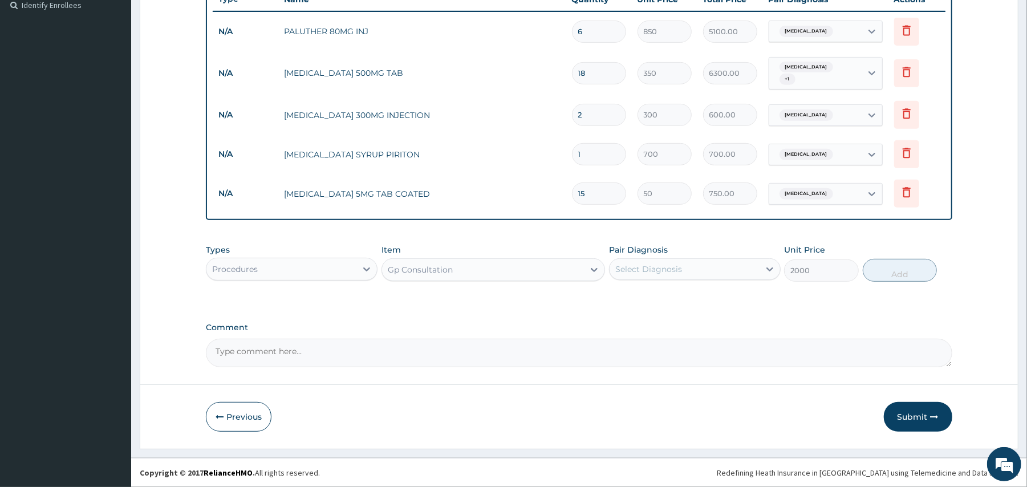
click at [675, 262] on div "Select Diagnosis" at bounding box center [684, 269] width 150 height 18
click at [618, 295] on input "checkbox" at bounding box center [619, 297] width 7 height 7
checkbox input "true"
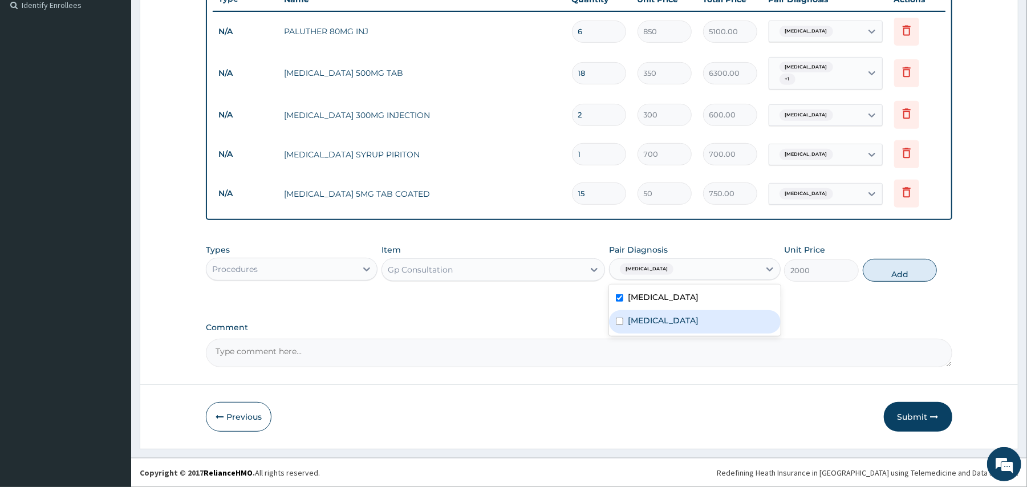
click at [618, 320] on input "checkbox" at bounding box center [619, 321] width 7 height 7
checkbox input "true"
click at [884, 272] on button "Add" at bounding box center [899, 270] width 75 height 23
type input "0"
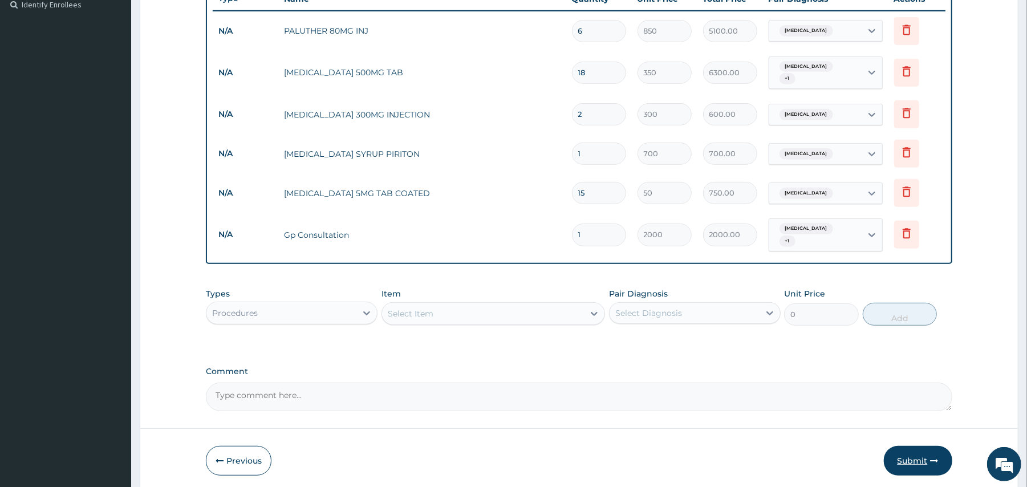
click at [918, 455] on button "Submit" at bounding box center [918, 461] width 68 height 30
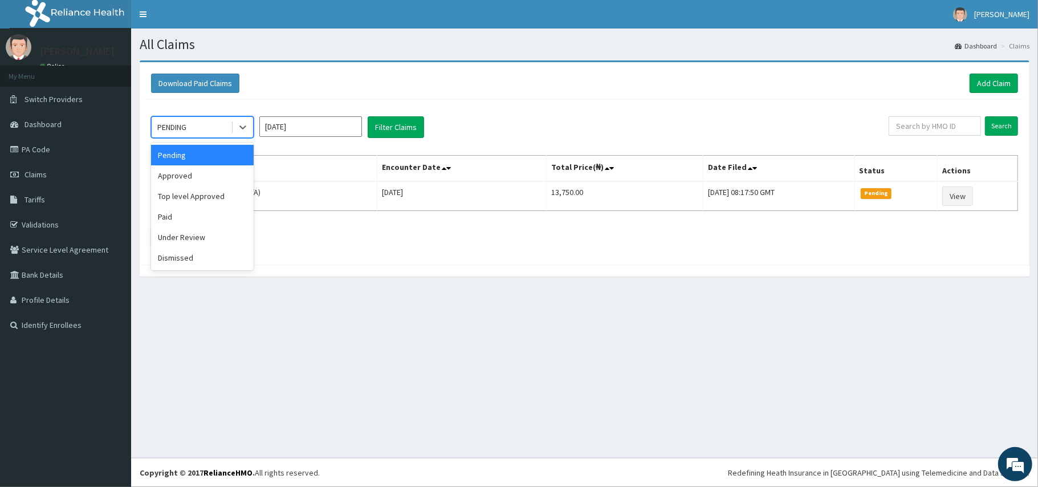
click at [194, 121] on div "PENDING" at bounding box center [191, 127] width 79 height 18
click at [197, 168] on div "Approved" at bounding box center [202, 175] width 103 height 21
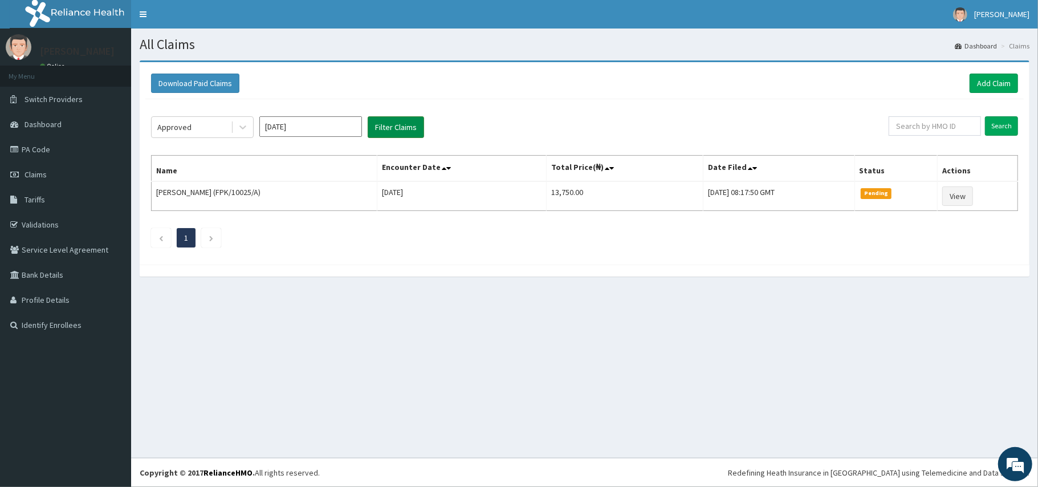
click at [382, 130] on button "Filter Claims" at bounding box center [396, 127] width 56 height 22
